Goal: Task Accomplishment & Management: Manage account settings

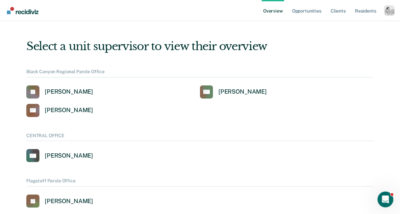
click at [391, 11] on div "Profile dropdown button" at bounding box center [390, 10] width 11 height 11
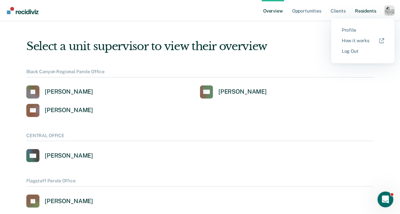
scroll to position [1, 0]
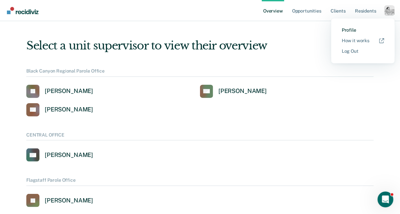
click at [350, 32] on link "Profile" at bounding box center [363, 30] width 42 height 6
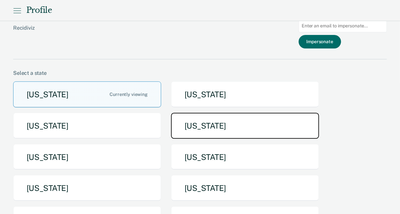
click at [241, 126] on button "Idaho" at bounding box center [245, 126] width 148 height 26
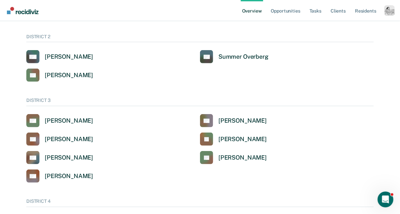
scroll to position [119, 0]
